Goal: Transaction & Acquisition: Subscribe to service/newsletter

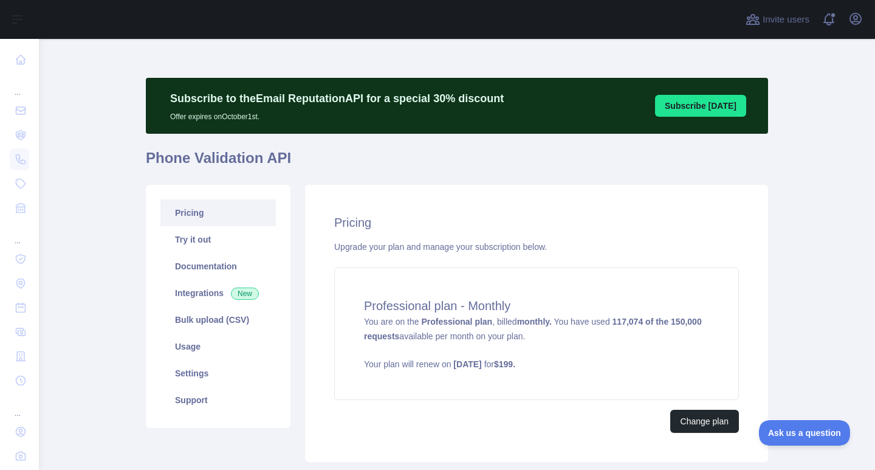
click at [125, 211] on main "Subscribe to the Email Reputation API for a special 30 % discount Offer expires…" at bounding box center [457, 254] width 836 height 431
click at [806, 123] on main "Subscribe to the Email Reputation API for a special 30 % discount Offer expires…" at bounding box center [457, 254] width 836 height 431
click at [768, 178] on div "Pricing Try it out Documentation Integrations New Bulk upload (CSV) Usage Setti…" at bounding box center [457, 323] width 637 height 292
click at [222, 213] on link "Pricing" at bounding box center [217, 212] width 115 height 27
drag, startPoint x: 607, startPoint y: 324, endPoint x: 637, endPoint y: 324, distance: 29.2
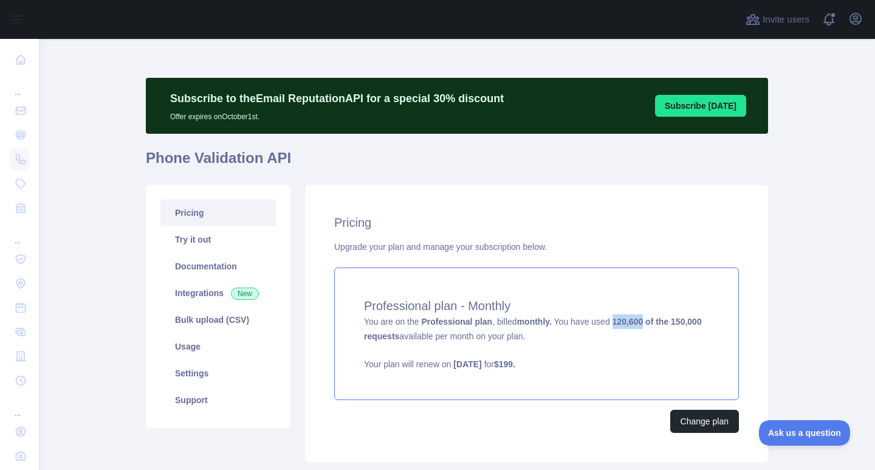
click at [637, 324] on strong "120,600 of the 150,000 requests" at bounding box center [533, 328] width 338 height 24
click at [801, 174] on main "Subscribe to the Email Reputation API for a special 30 % discount Offer expires…" at bounding box center [457, 254] width 836 height 431
